Goal: Check status: Check status

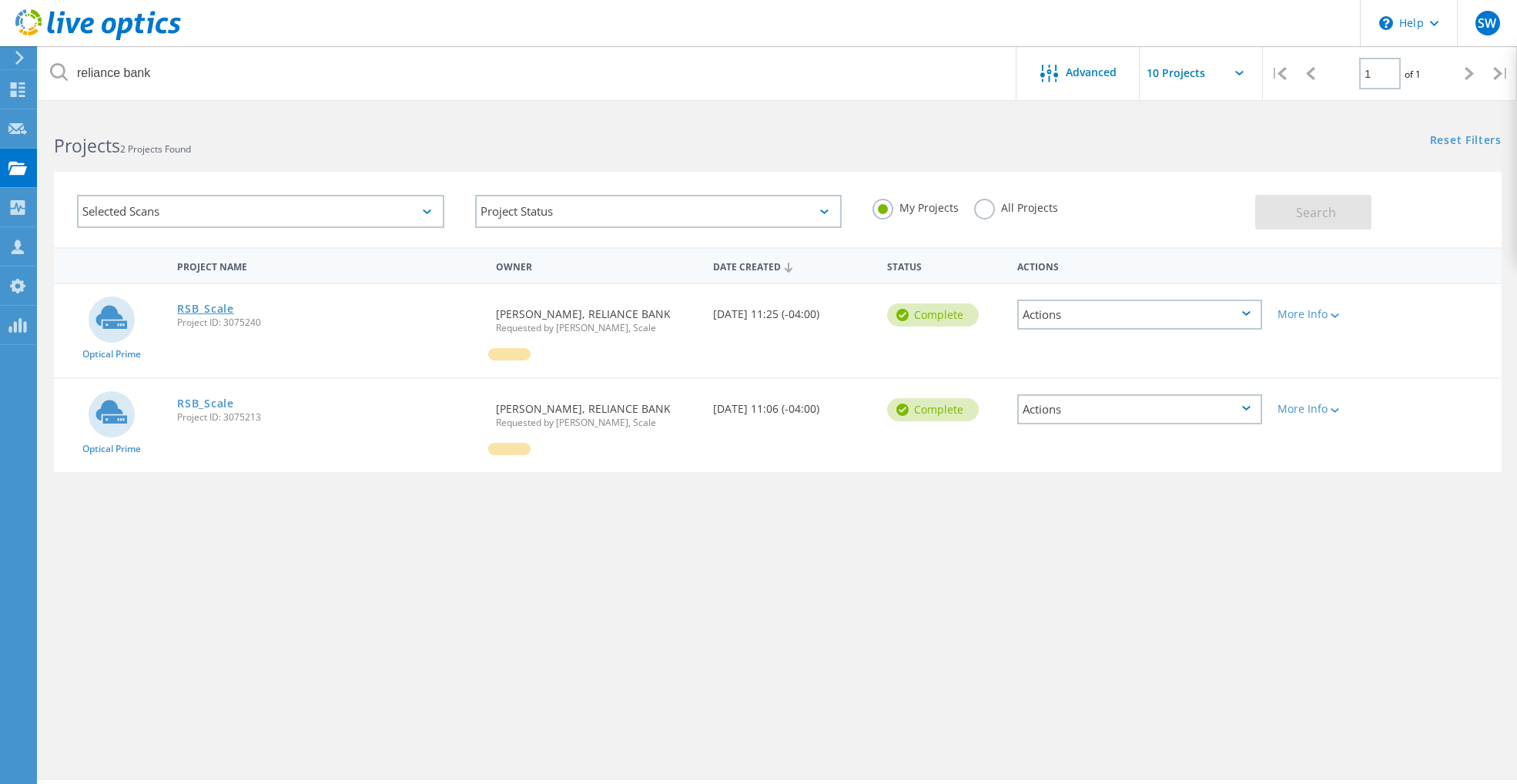
click at [207, 311] on link "RSB_Scale" at bounding box center [205, 309] width 56 height 11
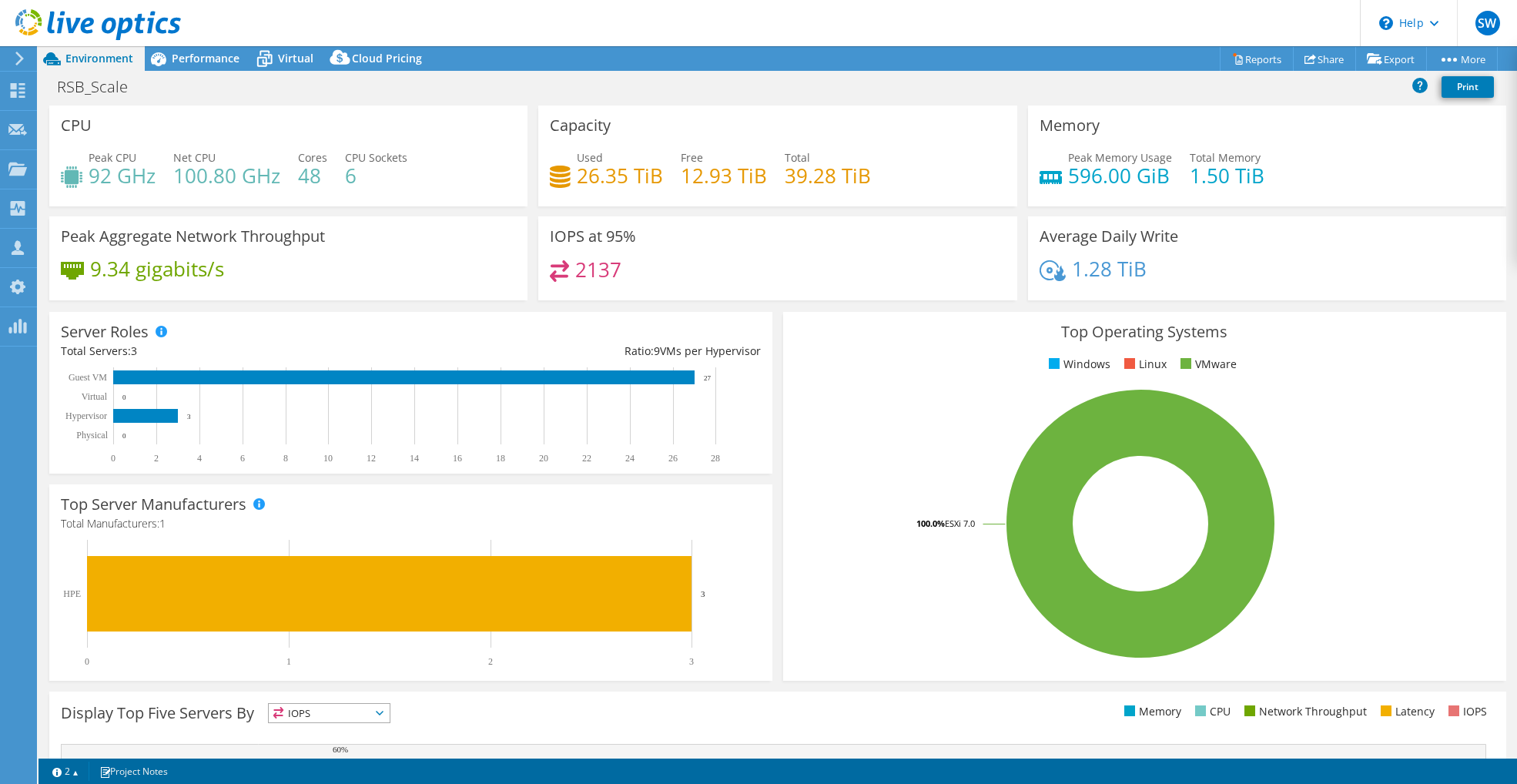
select select "USD"
click at [220, 63] on span "Performance" at bounding box center [206, 58] width 68 height 14
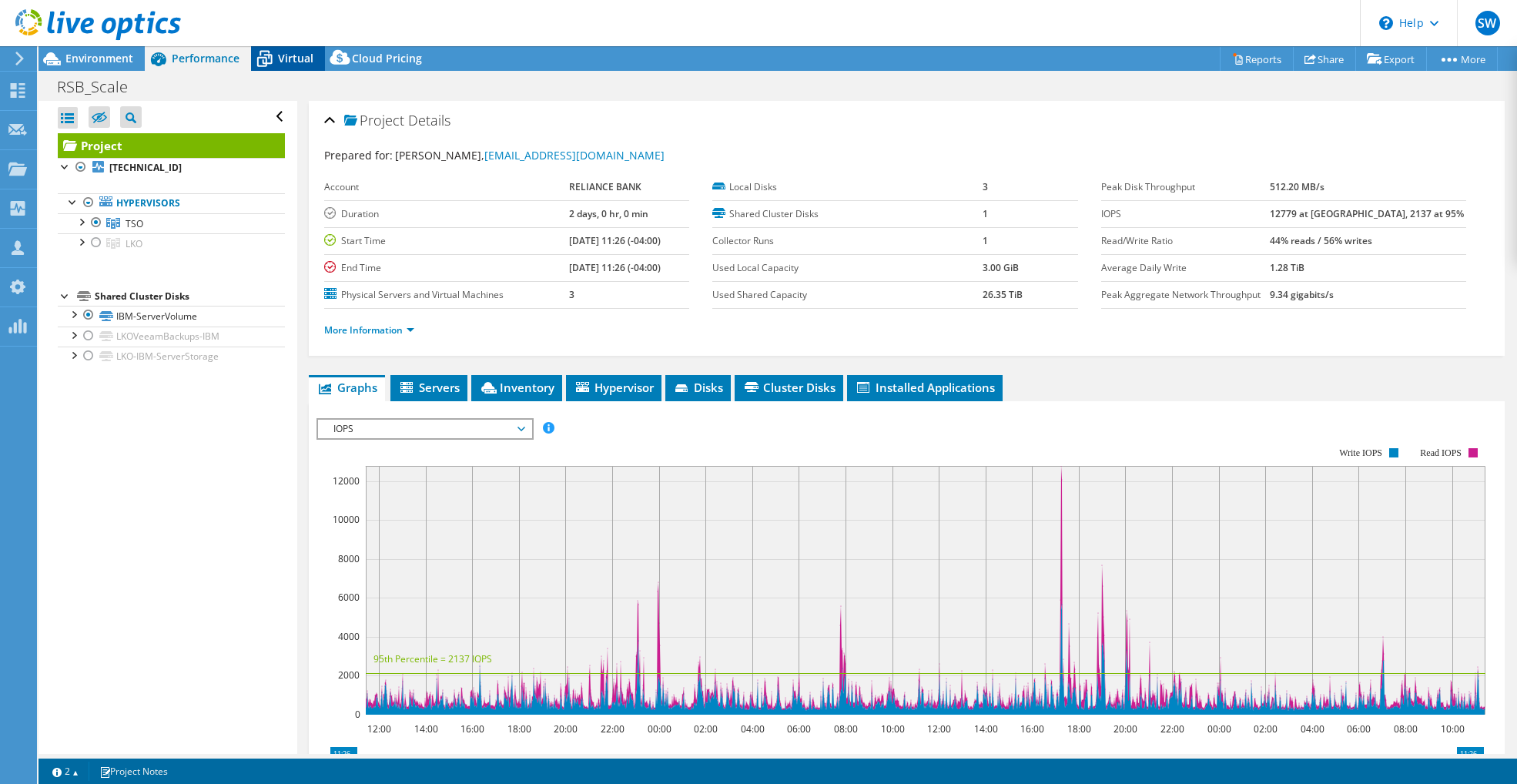
click at [298, 56] on span "Virtual" at bounding box center [296, 58] width 36 height 14
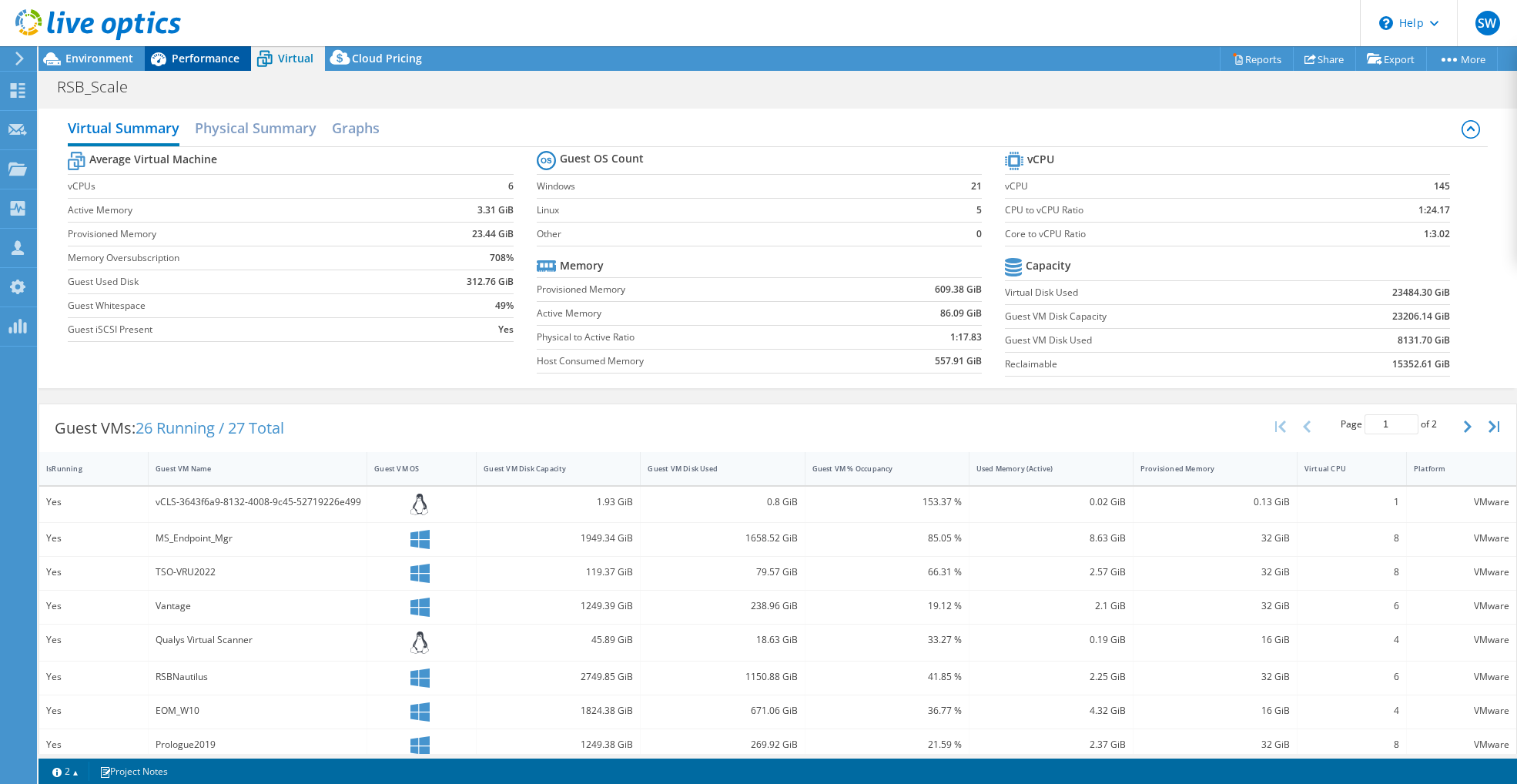
click at [184, 61] on span "Performance" at bounding box center [206, 58] width 68 height 14
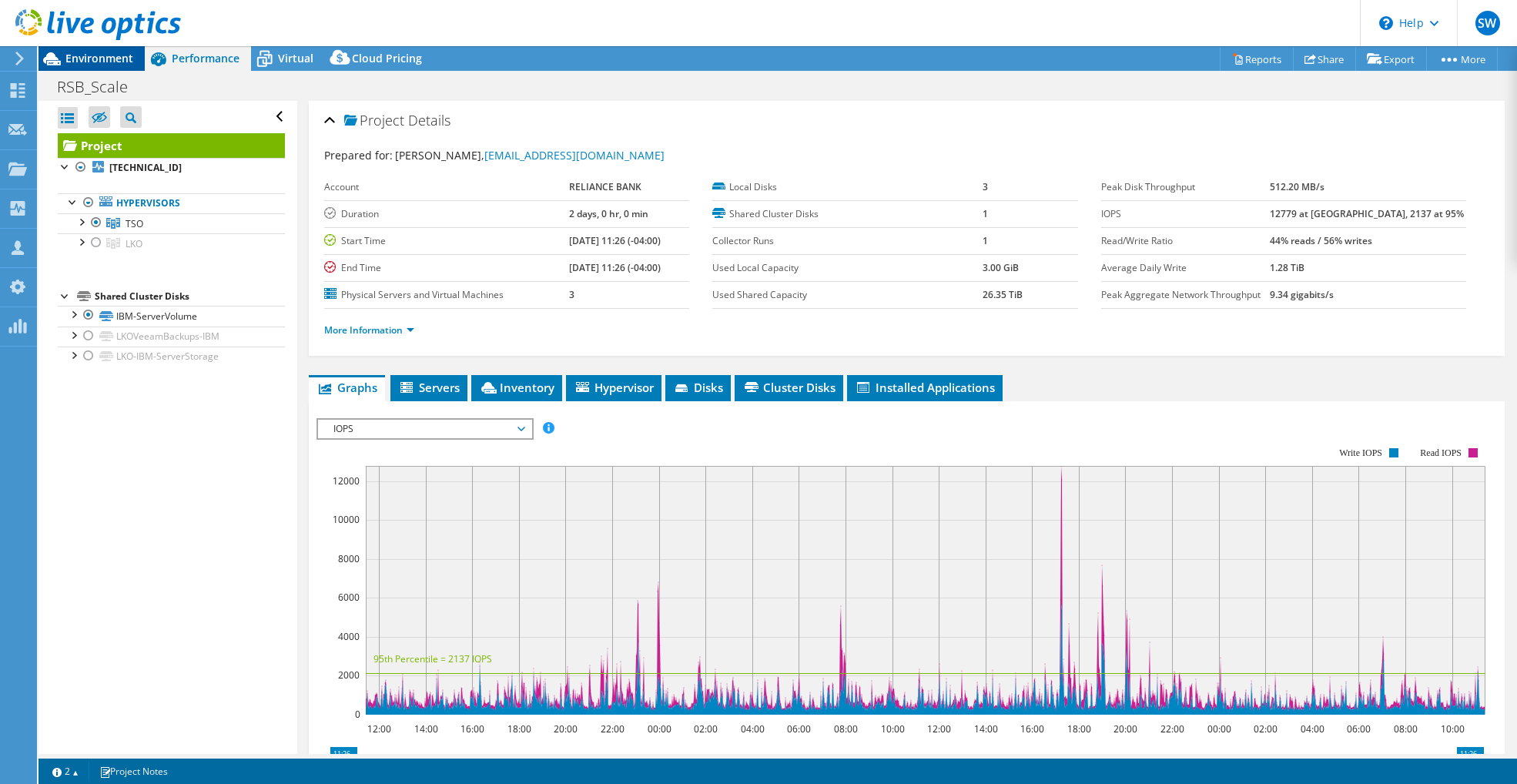
click at [104, 63] on span "Environment" at bounding box center [99, 58] width 68 height 14
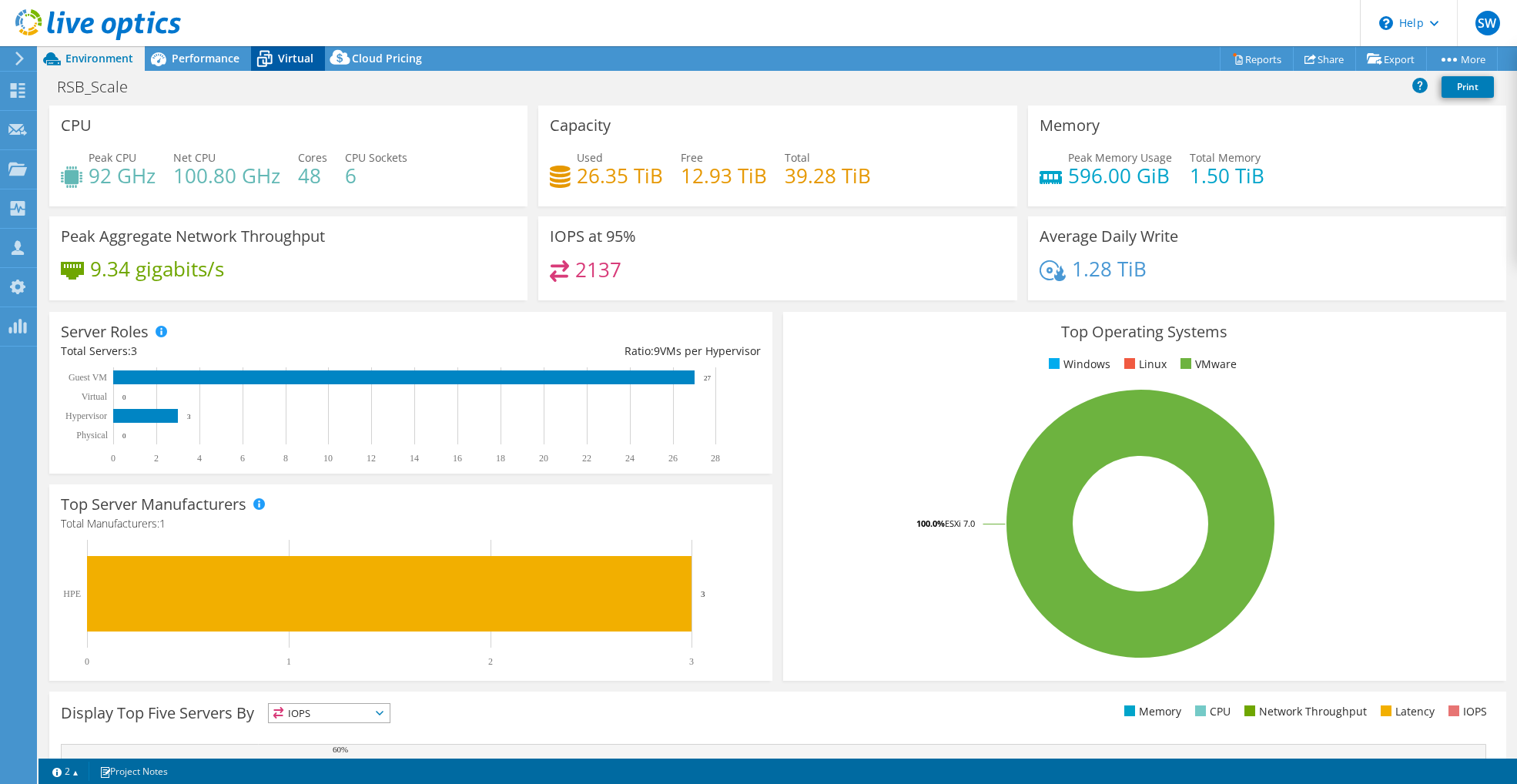
click at [306, 53] on span "Virtual" at bounding box center [296, 58] width 36 height 14
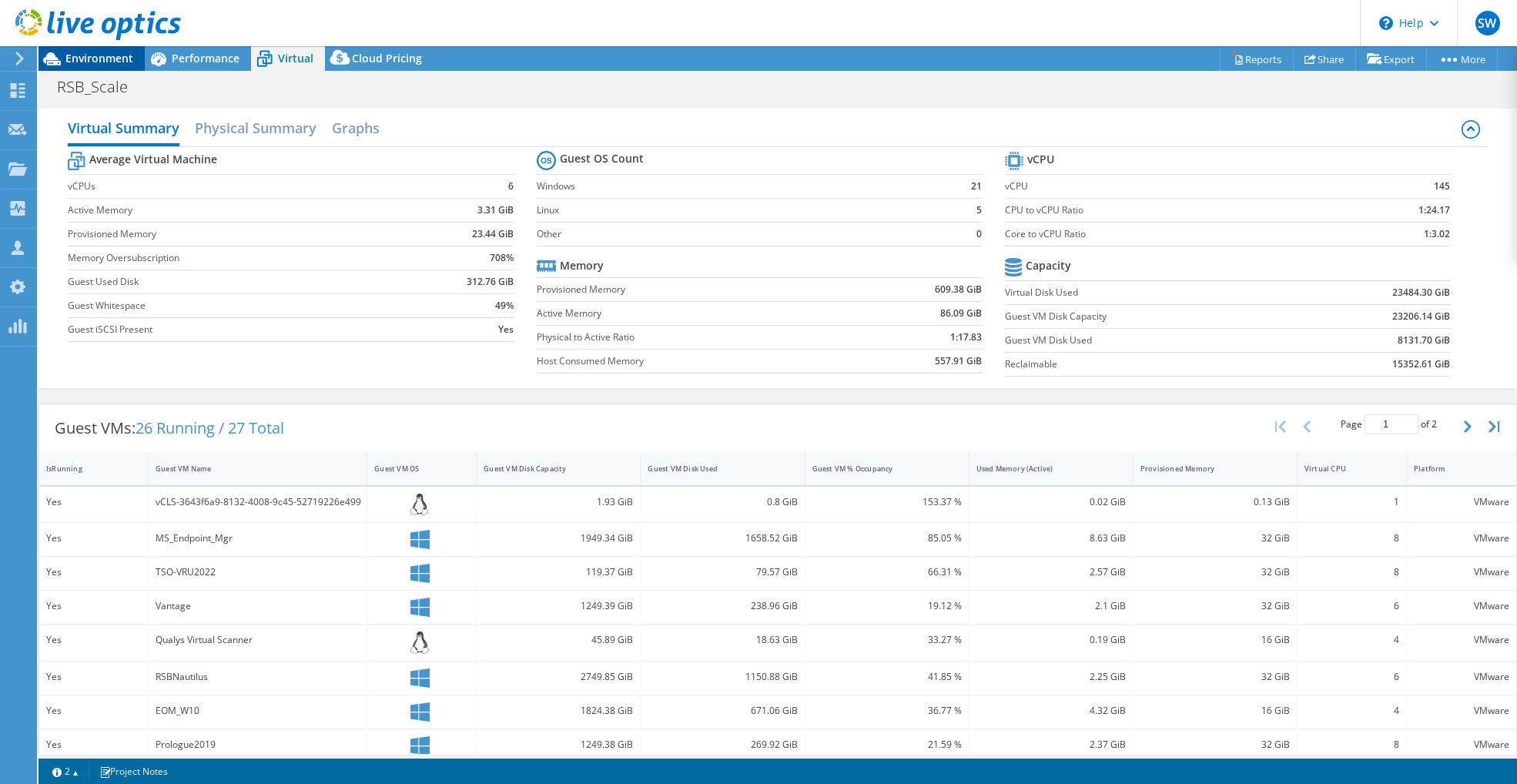
click at [123, 61] on span "Environment" at bounding box center [99, 58] width 68 height 14
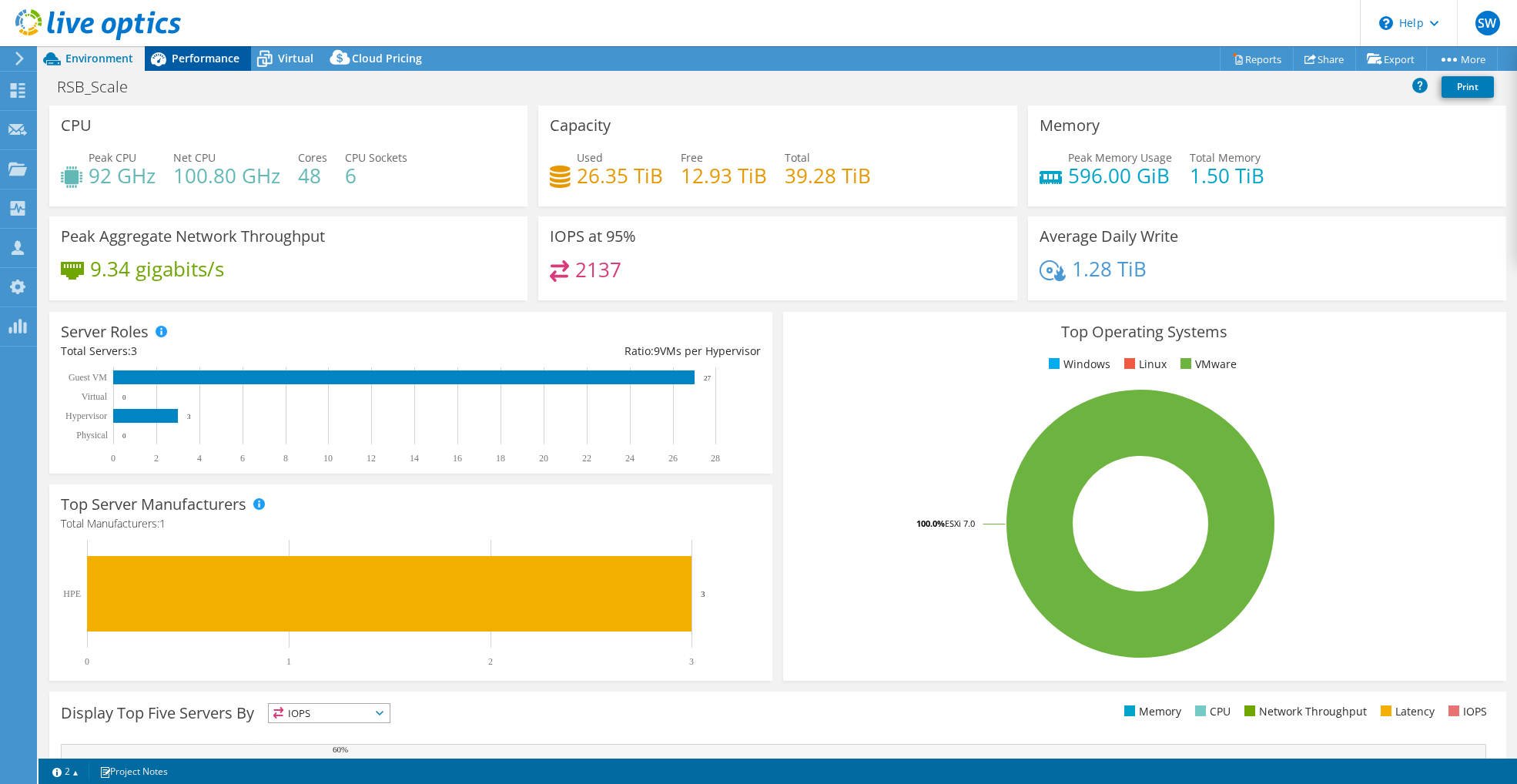
click at [212, 56] on span "Performance" at bounding box center [206, 58] width 68 height 14
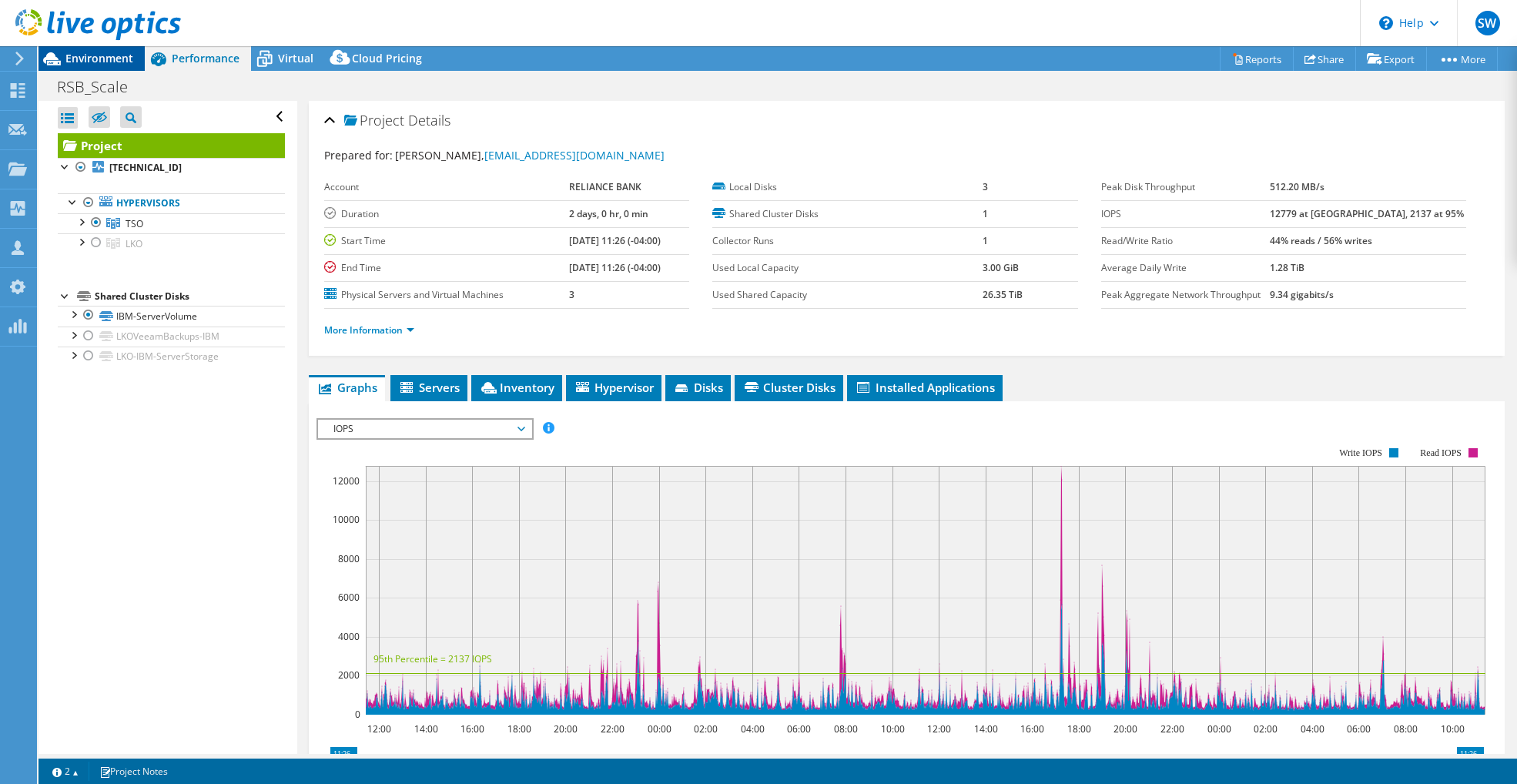
click at [112, 54] on span "Environment" at bounding box center [99, 58] width 68 height 14
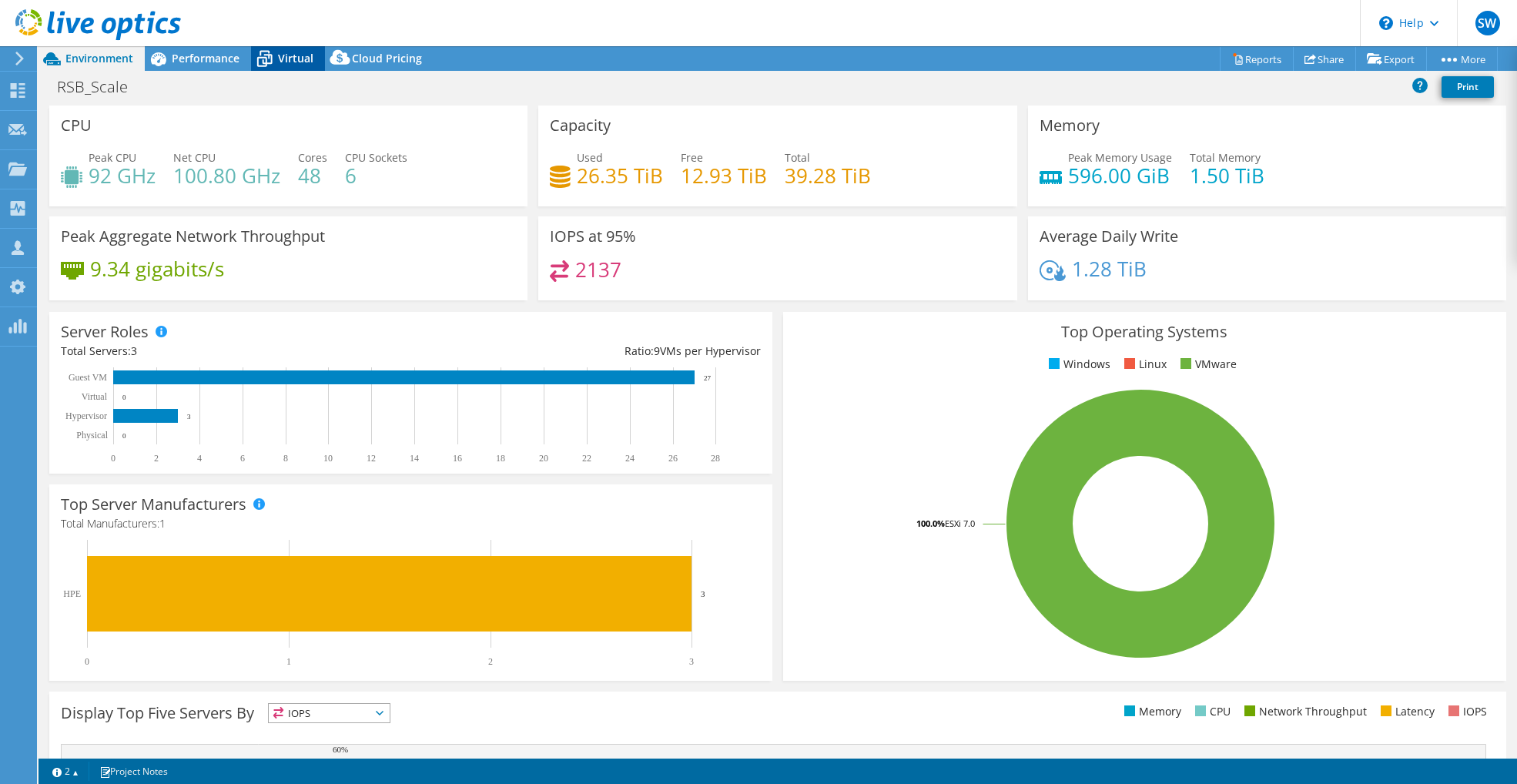
click at [288, 59] on span "Virtual" at bounding box center [296, 58] width 36 height 14
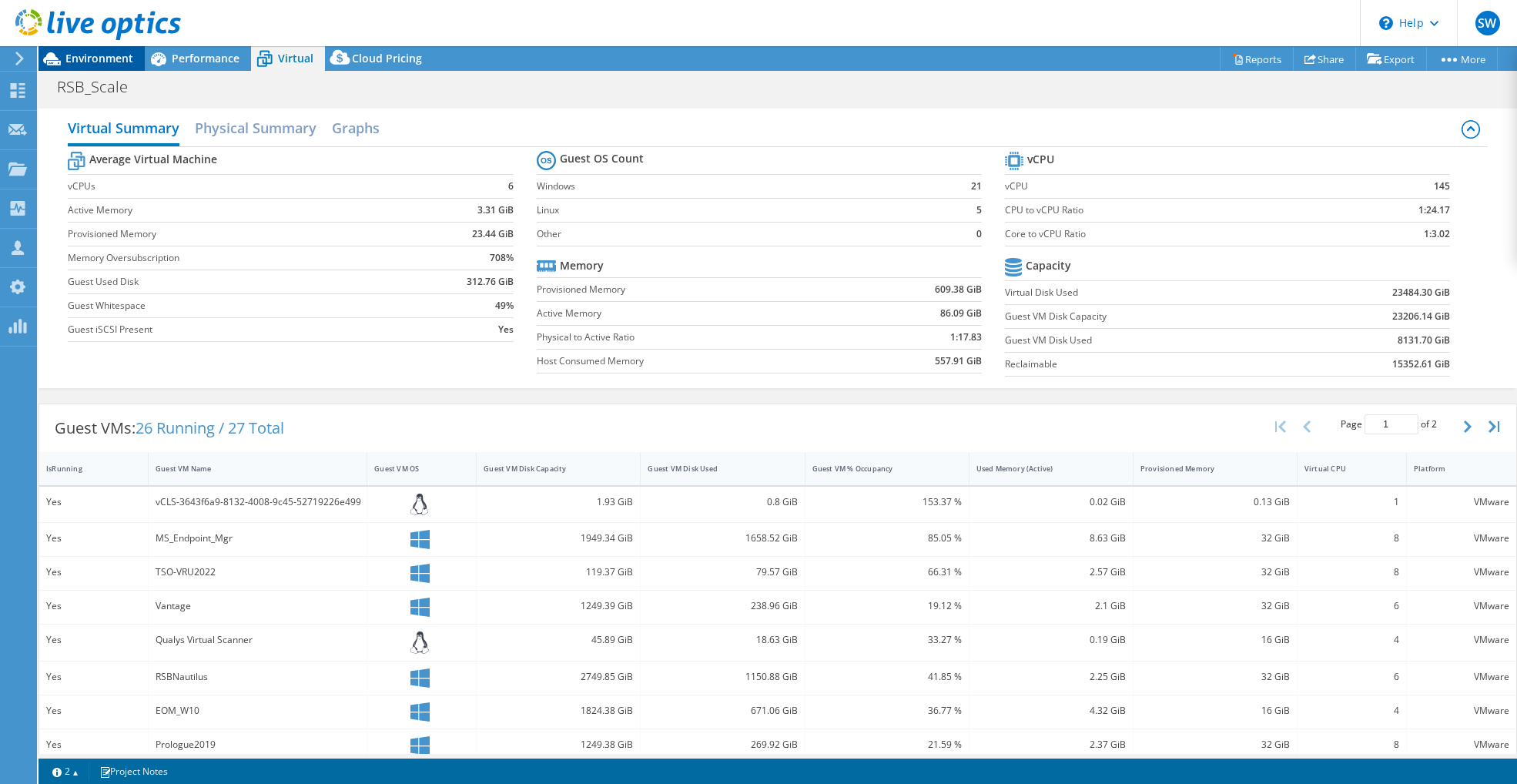
click at [100, 57] on span "Environment" at bounding box center [99, 58] width 68 height 14
